Goal: Transaction & Acquisition: Purchase product/service

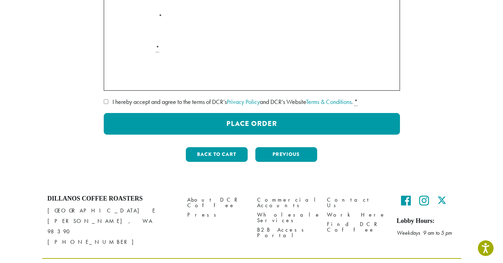
scroll to position [275, 0]
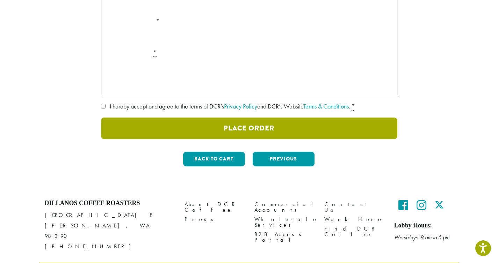
click at [160, 139] on button "Place Order" at bounding box center [249, 129] width 296 height 22
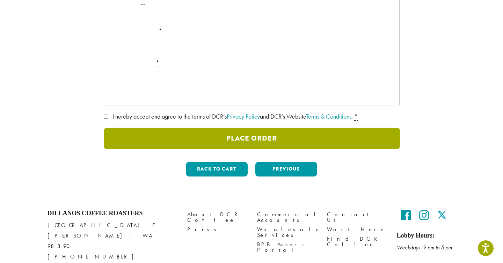
scroll to position [308, 0]
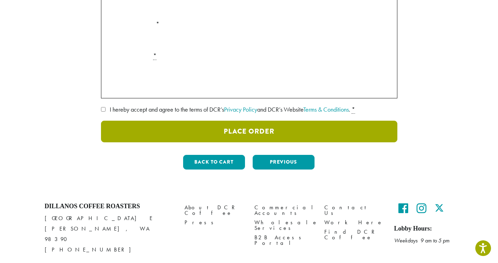
click at [180, 143] on button "Place Order" at bounding box center [249, 132] width 296 height 22
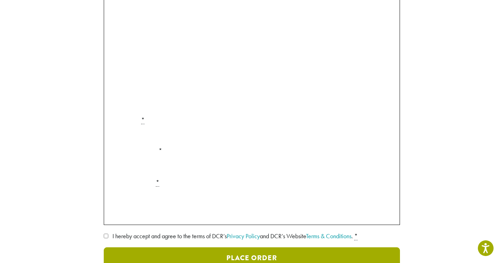
scroll to position [180, 0]
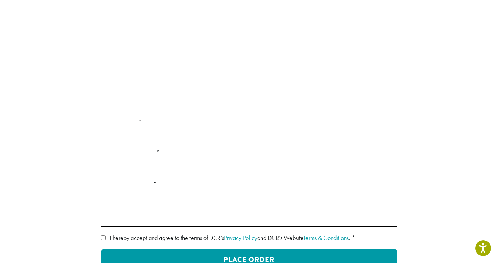
click at [111, 29] on label "• • • 4195 (expires 11/24)" at bounding box center [248, 23] width 280 height 11
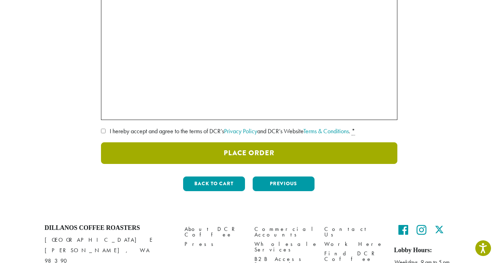
click at [160, 164] on button "Place Order" at bounding box center [249, 154] width 296 height 22
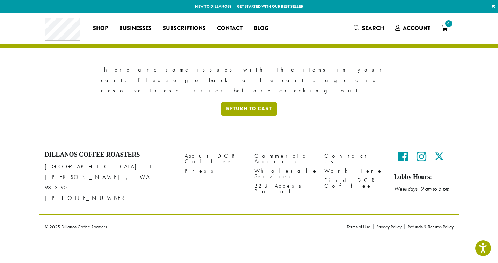
click at [220, 116] on link "Return to cart" at bounding box center [248, 109] width 57 height 15
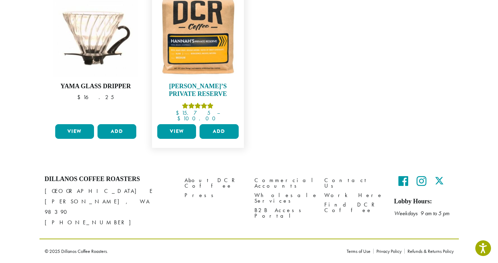
scroll to position [241, 0]
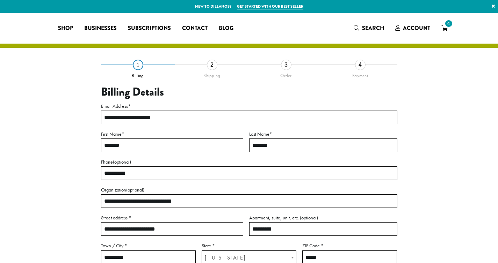
select select "**"
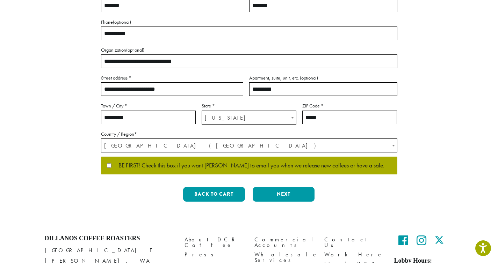
scroll to position [230, 0]
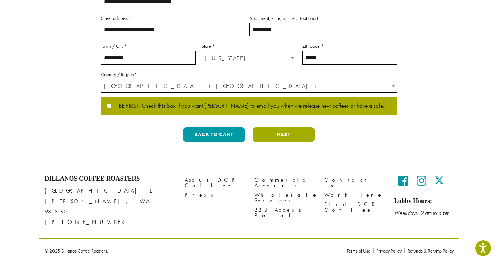
click at [284, 142] on button "Next" at bounding box center [284, 135] width 62 height 15
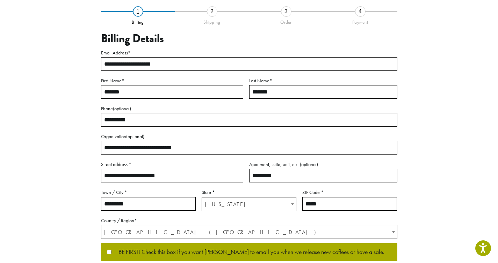
scroll to position [51, 0]
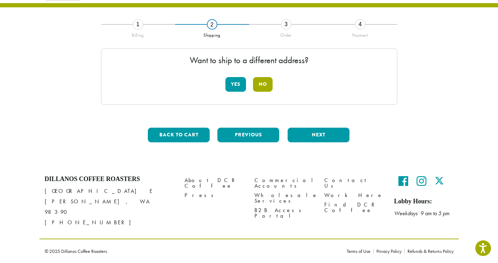
click at [263, 90] on button "No" at bounding box center [263, 84] width 20 height 15
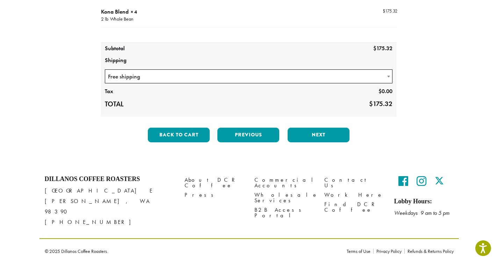
scroll to position [107, 0]
click at [309, 143] on button "Next" at bounding box center [319, 135] width 62 height 15
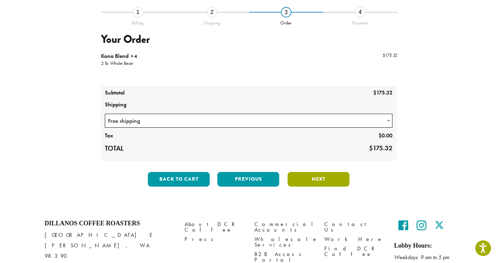
scroll to position [51, 0]
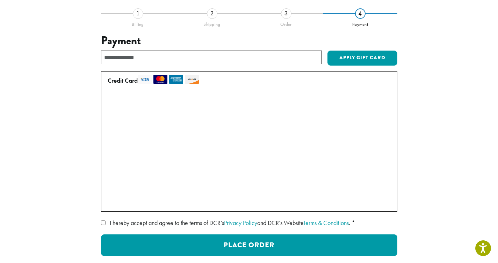
click at [111, 208] on label "Use a new card" at bounding box center [248, 202] width 280 height 11
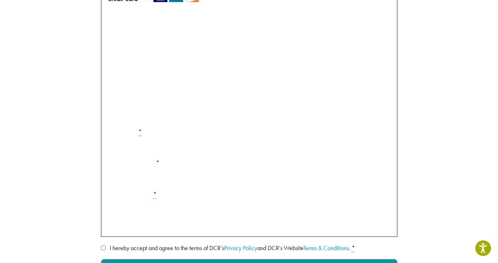
scroll to position [152, 0]
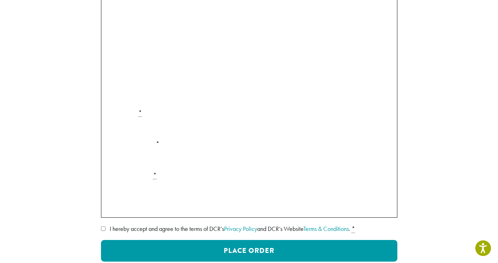
click at [165, 181] on label "Card Security Code *" at bounding box center [249, 175] width 289 height 11
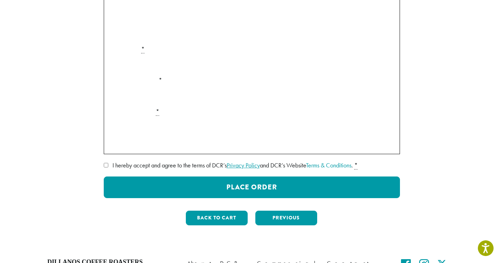
scroll to position [250, 0]
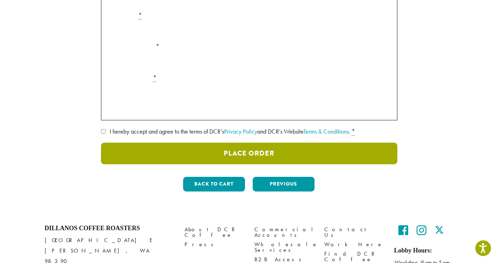
click at [208, 165] on button "Place Order" at bounding box center [249, 154] width 296 height 22
